Goal: Task Accomplishment & Management: Use online tool/utility

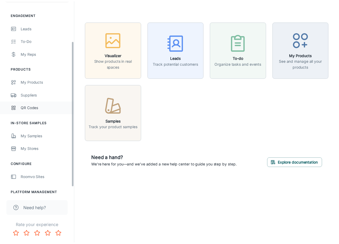
scroll to position [54, 0]
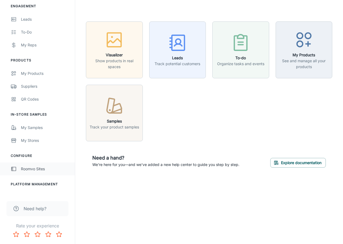
click at [41, 165] on link "Roomvo Sites" at bounding box center [37, 169] width 75 height 13
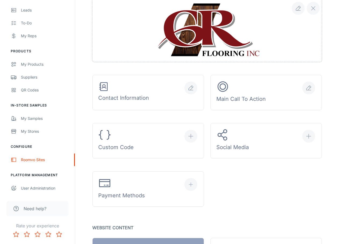
scroll to position [134, 0]
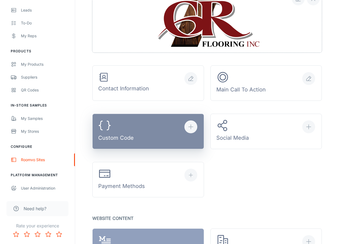
click at [154, 127] on button "Custom Code" at bounding box center [148, 131] width 112 height 35
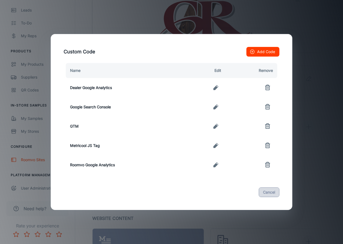
click at [275, 195] on button "Cancel" at bounding box center [269, 192] width 21 height 10
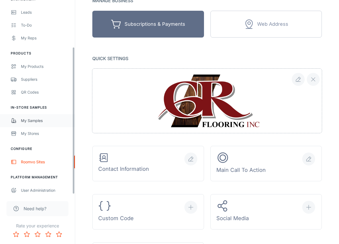
scroll to position [63, 0]
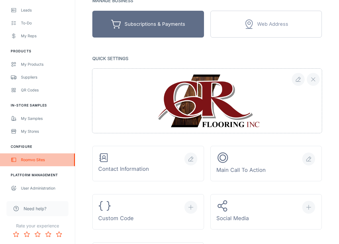
click at [36, 159] on div "Roomvo Sites" at bounding box center [45, 160] width 49 height 6
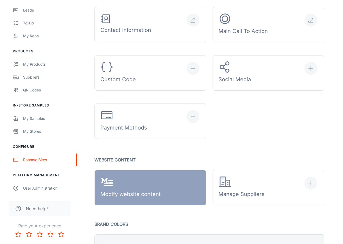
scroll to position [129, 0]
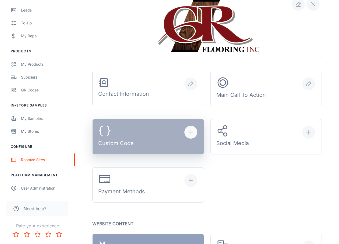
click at [142, 148] on button "Custom Code" at bounding box center [148, 136] width 112 height 35
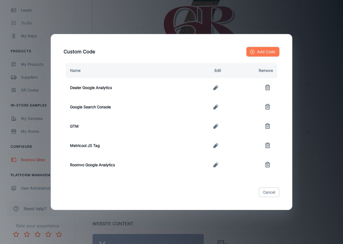
click at [263, 49] on button "Add Code" at bounding box center [262, 52] width 33 height 10
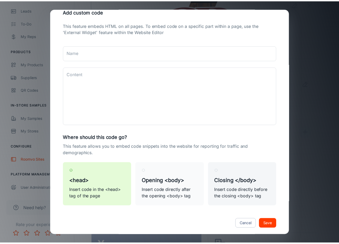
scroll to position [20, 0]
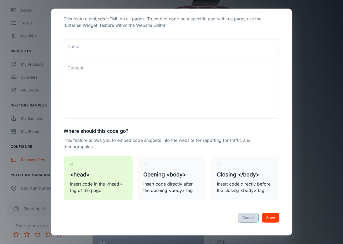
click at [239, 216] on button "Cancel" at bounding box center [248, 218] width 21 height 10
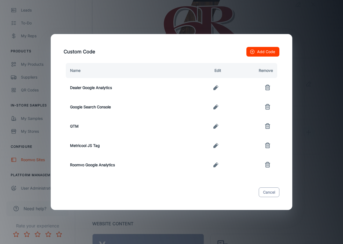
click at [271, 195] on button "Cancel" at bounding box center [269, 192] width 21 height 10
